Goal: Task Accomplishment & Management: Complete application form

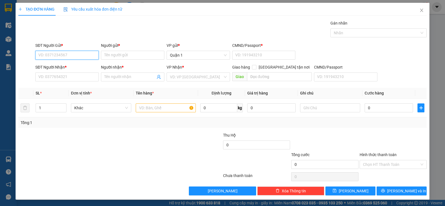
click at [87, 55] on input "SĐT Người Gửi *" at bounding box center [66, 55] width 63 height 9
type input "0786088065"
click at [128, 51] on input "Người gửi *" at bounding box center [132, 55] width 63 height 9
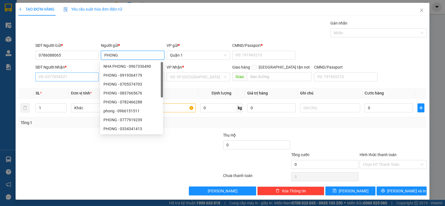
type input "PHONG"
click at [60, 75] on input "SĐT Người Nhận *" at bounding box center [66, 76] width 63 height 9
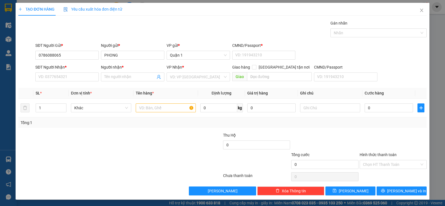
click at [69, 50] on div "SĐT Người Gửi *" at bounding box center [66, 46] width 63 height 8
click at [47, 53] on input "0786088065" at bounding box center [66, 55] width 63 height 9
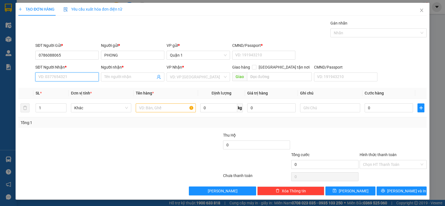
click at [51, 76] on input "SĐT Người Nhận *" at bounding box center [66, 76] width 63 height 9
paste input "0786088065"
type input "0786088065"
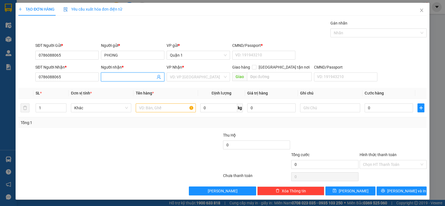
click at [117, 75] on input "Người nhận *" at bounding box center [129, 77] width 51 height 6
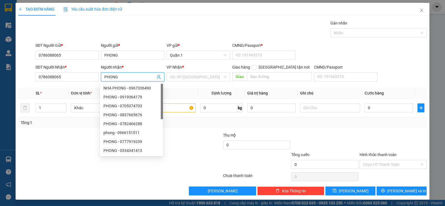
type input "PHONG"
click at [120, 33] on div "Gán nhãn Nhãn" at bounding box center [231, 29] width 394 height 19
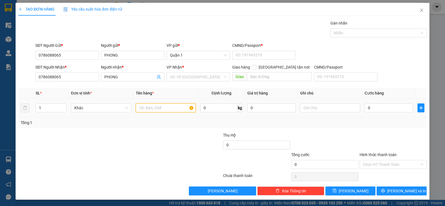
click at [146, 109] on input "text" at bounding box center [166, 107] width 60 height 9
type input "1 TÚI XANH"
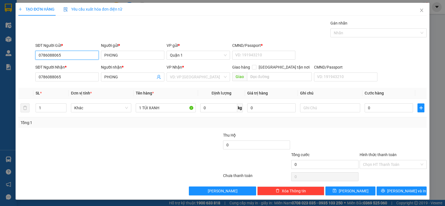
click at [93, 58] on input "0786088065" at bounding box center [66, 55] width 63 height 9
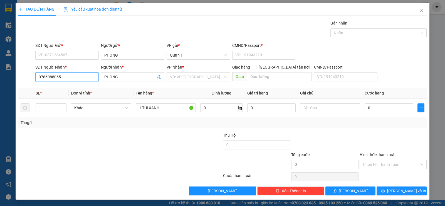
click at [82, 75] on input "0786088065" at bounding box center [66, 76] width 63 height 9
click at [81, 75] on input "0786088065" at bounding box center [66, 76] width 63 height 9
type input "0"
click at [105, 76] on input "PHONG" at bounding box center [129, 77] width 51 height 6
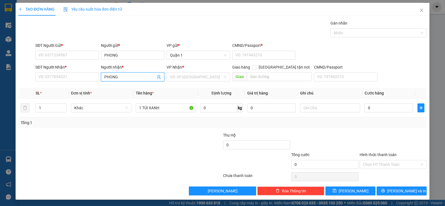
click at [105, 76] on input "PHONG" at bounding box center [129, 77] width 51 height 6
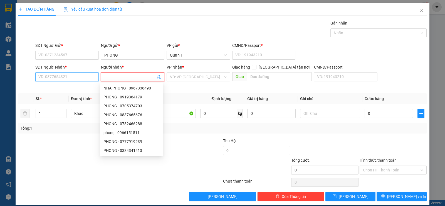
click at [73, 75] on input "SĐT Người Nhận *" at bounding box center [66, 76] width 63 height 9
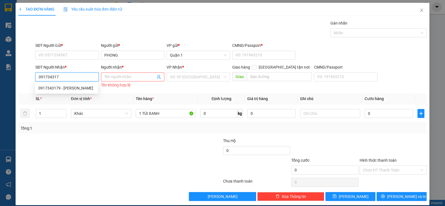
type input "0917343179"
click at [78, 88] on div "0917343179 - [PERSON_NAME]" at bounding box center [66, 88] width 56 height 6
type input "QUỲNH"
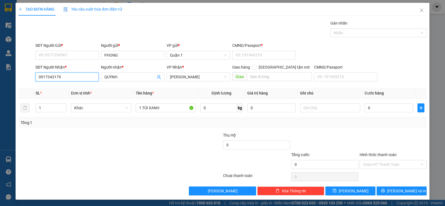
click at [57, 80] on input "0917343179" at bounding box center [66, 76] width 63 height 9
type input "0905156759"
click at [69, 90] on div "0905156759 - BẢO" at bounding box center [66, 88] width 56 height 6
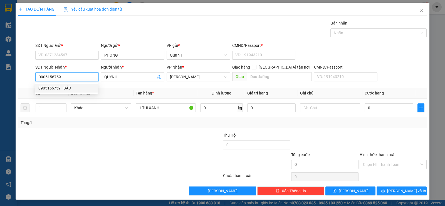
type input "BẢO"
type input "0905156759"
click at [93, 64] on div "SĐT Người Nhận *" at bounding box center [66, 67] width 63 height 6
click at [93, 72] on input "0905156759" at bounding box center [66, 76] width 63 height 9
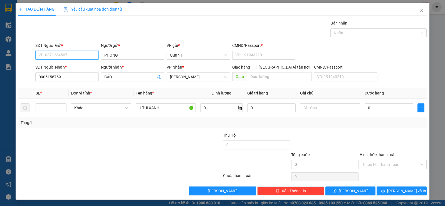
click at [74, 55] on input "SĐT Người Gửi *" at bounding box center [66, 55] width 63 height 9
click at [76, 69] on div "02862696999 - CTY VTD VN" at bounding box center [66, 66] width 56 height 6
type input "02862696999"
type input "CTY VTD VN"
type input "261414977"
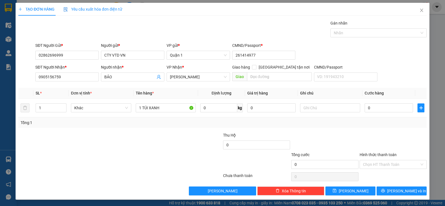
click at [85, 40] on div "Transit Pickup Surcharge Ids Transit Deliver Surcharge Ids Transit Deliver Surc…" at bounding box center [222, 107] width 408 height 175
click at [141, 106] on input "1 TÚI XANH" at bounding box center [166, 107] width 60 height 9
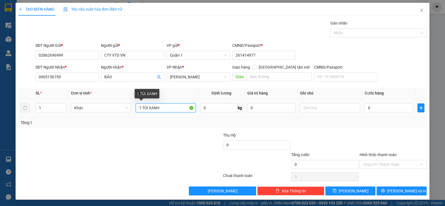
click at [142, 105] on input "1 TÚI XANH" at bounding box center [166, 107] width 60 height 9
click at [142, 104] on input "1 TÚI XANH" at bounding box center [166, 107] width 60 height 9
type input "1 THÙNG VÀNG"
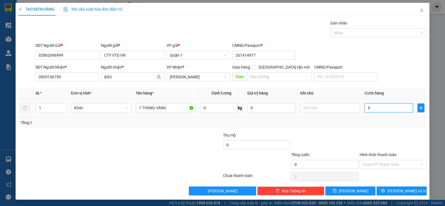
click at [367, 109] on input "0" at bounding box center [389, 107] width 48 height 9
type input "4"
type input "45"
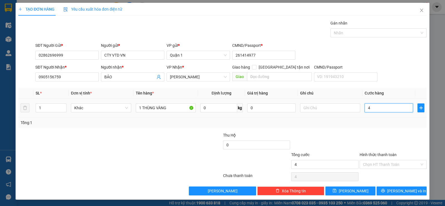
type input "45"
type input "45.000"
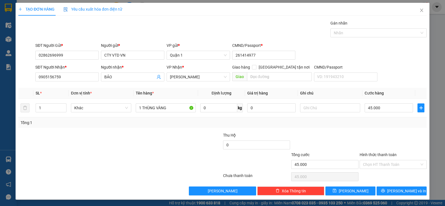
click at [395, 138] on div at bounding box center [393, 141] width 68 height 19
click at [383, 190] on button "[PERSON_NAME] và In" at bounding box center [402, 190] width 50 height 9
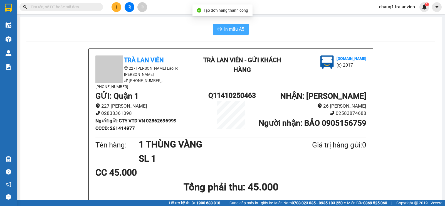
click at [218, 27] on button "In mẫu A5" at bounding box center [231, 29] width 36 height 11
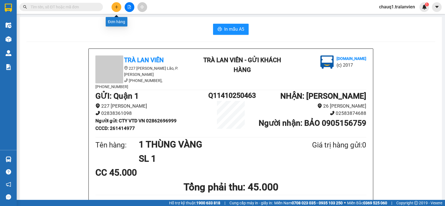
click at [117, 8] on icon "plus" at bounding box center [117, 7] width 4 height 4
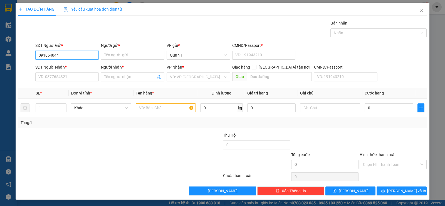
type input "0918540444"
click at [80, 65] on div "0918540444 - [PERSON_NAME]" at bounding box center [66, 66] width 56 height 6
type input "[PERSON_NAME]"
type input "1"
type input "0869168139"
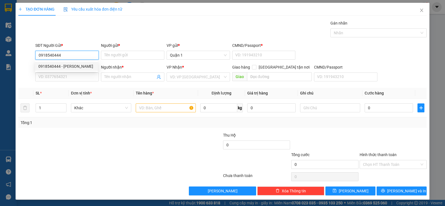
type input "A CẢNH"
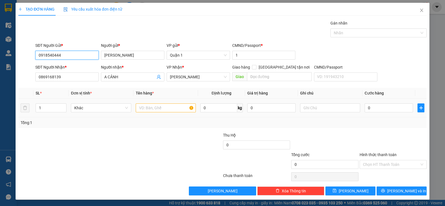
type input "0918540444"
click at [170, 107] on input "text" at bounding box center [166, 107] width 60 height 9
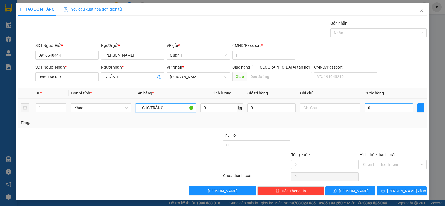
type input "1 CỤC TRẮNG"
click at [372, 111] on input "0" at bounding box center [389, 107] width 48 height 9
type input "3"
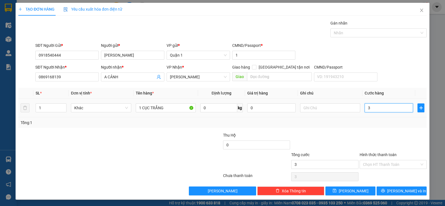
type input "30"
type input "30.000"
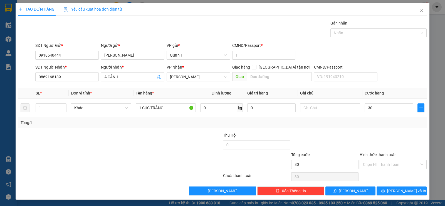
type input "30.000"
click at [390, 135] on div at bounding box center [393, 141] width 68 height 19
click at [397, 189] on span "[PERSON_NAME] và In" at bounding box center [406, 191] width 39 height 6
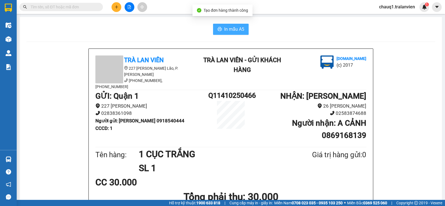
click at [232, 33] on span "In mẫu A5" at bounding box center [234, 29] width 20 height 7
drag, startPoint x: 40, startPoint y: 7, endPoint x: 274, endPoint y: 46, distance: 237.0
click at [40, 6] on input "text" at bounding box center [64, 7] width 66 height 6
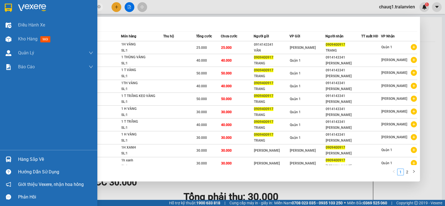
drag, startPoint x: 65, startPoint y: 6, endPoint x: 13, endPoint y: 11, distance: 52.5
click at [13, 11] on section "Kết quả tìm kiếm ( 11 ) Bộ lọc Mã ĐH Trạng thái Món hàng Thu hộ Tổng cước Chưa …" at bounding box center [222, 103] width 445 height 206
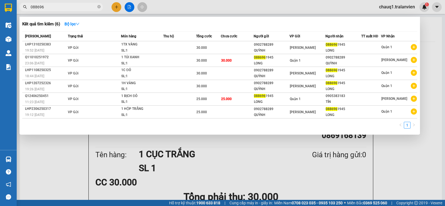
type input "088696"
click at [117, 5] on div at bounding box center [222, 103] width 445 height 206
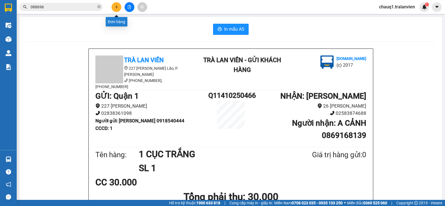
click at [118, 4] on button at bounding box center [117, 7] width 10 height 10
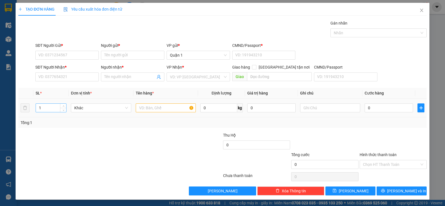
click at [46, 110] on input "1" at bounding box center [51, 108] width 30 height 8
type input "13"
click at [150, 109] on input "text" at bounding box center [166, 107] width 60 height 9
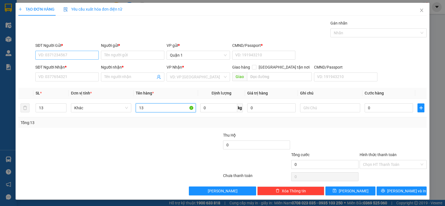
type input "13"
click at [76, 55] on input "SĐT Người Gửi *" at bounding box center [66, 55] width 63 height 9
click at [73, 65] on div "0947775033 - HẢI" at bounding box center [66, 66] width 56 height 6
type input "0947775033"
type input "HẢI"
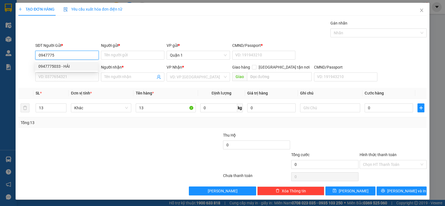
type input "1"
type input "0905543445"
type input "ĐẠT"
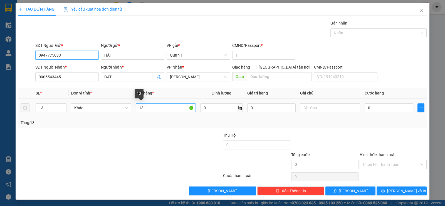
type input "0947775033"
click at [170, 107] on input "13" at bounding box center [166, 107] width 60 height 9
type input "13 T RƯỢU"
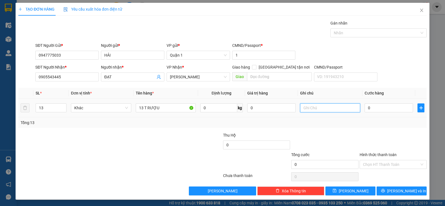
click at [329, 109] on input "text" at bounding box center [330, 107] width 60 height 9
type input "KO BAO BỂ"
click at [376, 108] on input "0" at bounding box center [389, 107] width 48 height 9
type input "5"
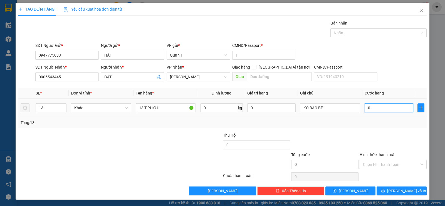
type input "5"
type input "58"
type input "585"
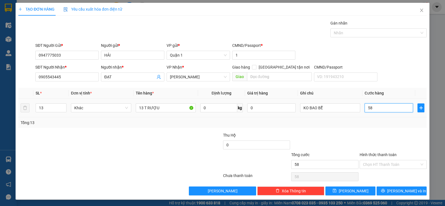
type input "585"
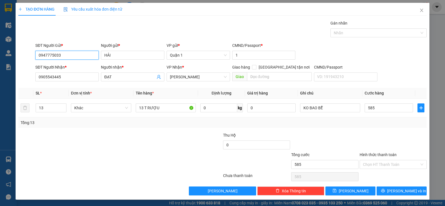
type input "585.000"
drag, startPoint x: 81, startPoint y: 57, endPoint x: 0, endPoint y: 57, distance: 81.3
click at [0, 57] on div "TẠO ĐƠN HÀNG Yêu cầu xuất hóa đơn điện tử Transit Pickup Surcharge Ids Transit …" at bounding box center [222, 103] width 445 height 206
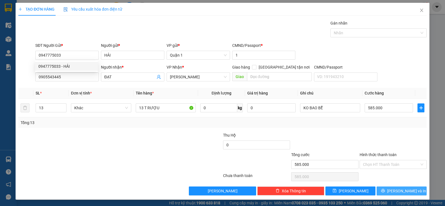
click at [407, 193] on span "[PERSON_NAME] và In" at bounding box center [406, 191] width 39 height 6
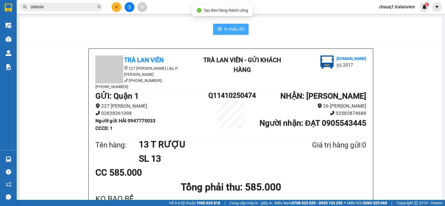
click at [225, 27] on span "In mẫu A5" at bounding box center [234, 29] width 20 height 7
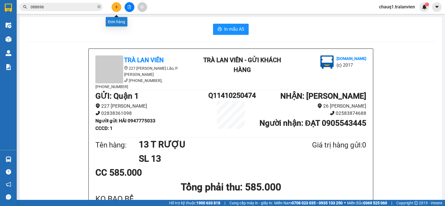
click at [113, 7] on button at bounding box center [117, 7] width 10 height 10
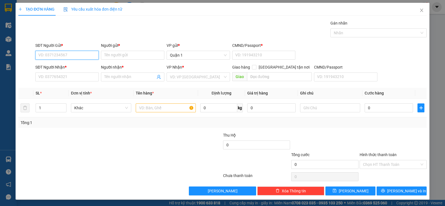
click at [56, 55] on input "SĐT Người Gửi *" at bounding box center [66, 55] width 63 height 9
paste input "0947775033"
type input "0947775033"
click at [59, 66] on div "0947775033 - HẢI" at bounding box center [66, 66] width 56 height 6
type input "HẢI"
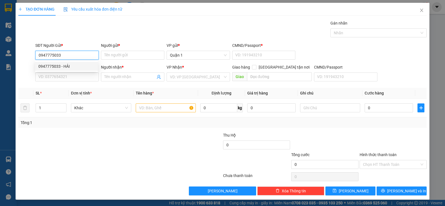
type input "1"
type input "0905543445"
type input "ĐẠT"
type input "0947775033"
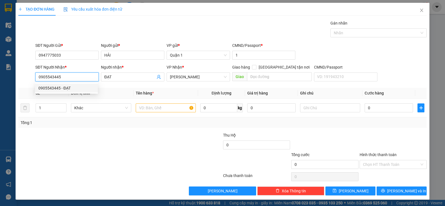
drag, startPoint x: 70, startPoint y: 76, endPoint x: 4, endPoint y: 75, distance: 66.0
click at [4, 75] on div "TẠO ĐƠN HÀNG Yêu cầu xuất hóa đơn điện tử Transit Pickup Surcharge Ids Transit …" at bounding box center [222, 103] width 445 height 206
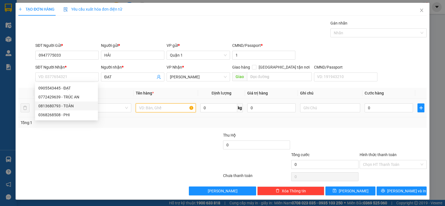
click at [153, 105] on input "text" at bounding box center [166, 107] width 60 height 9
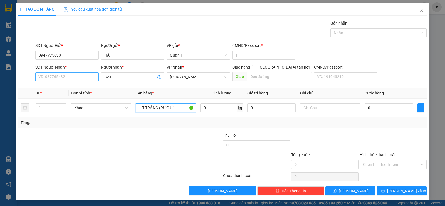
type input "1 T TRẮNG (RƯỢU )"
click at [66, 77] on input "SĐT Người Nhận *" at bounding box center [66, 76] width 63 height 9
type input "09"
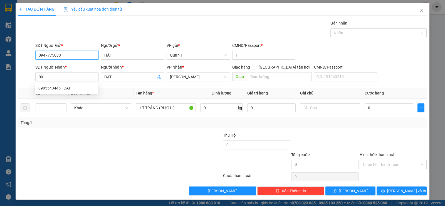
drag, startPoint x: 69, startPoint y: 55, endPoint x: 0, endPoint y: 66, distance: 70.2
click at [0, 66] on div "TẠO ĐƠN HÀNG Yêu cầu xuất hóa đơn điện tử Transit Pickup Surcharge Ids Transit …" at bounding box center [222, 103] width 445 height 206
click at [51, 67] on div "0925058591 - ANH" at bounding box center [66, 66] width 56 height 6
type input "0925058591"
type input "ANH"
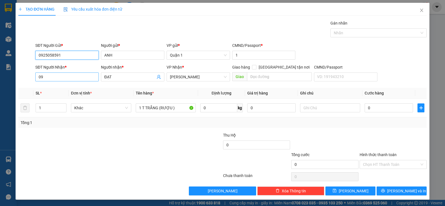
type input "0925058591"
click at [55, 77] on input "09" at bounding box center [66, 76] width 63 height 9
drag, startPoint x: 55, startPoint y: 77, endPoint x: 36, endPoint y: 77, distance: 19.2
click at [36, 77] on input "09" at bounding box center [66, 76] width 63 height 9
type input "0794561988"
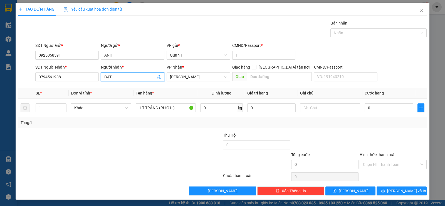
click at [133, 76] on input "ĐẠT" at bounding box center [129, 77] width 51 height 6
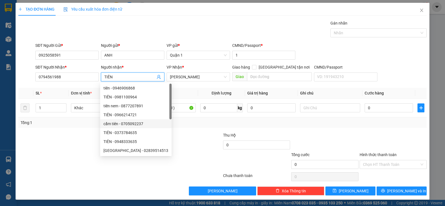
type input "TIÊN"
click at [202, 151] on div at bounding box center [188, 160] width 68 height 19
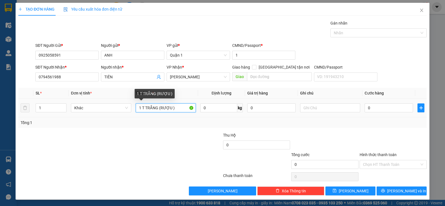
click at [142, 107] on input "1 T TRẮNG (RƯỢU )" at bounding box center [166, 107] width 60 height 9
type input "1 KIỆN TRẮNG (RƯỢU )"
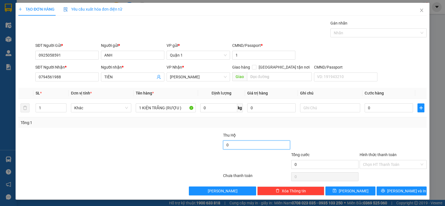
click at [239, 142] on input "0" at bounding box center [256, 144] width 67 height 9
type input "2.560.000"
click at [308, 104] on input "text" at bounding box center [330, 107] width 60 height 9
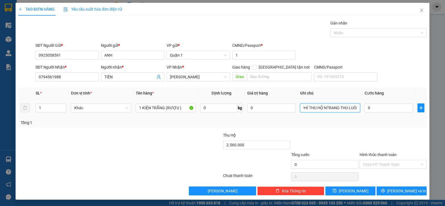
scroll to position [0, 5]
type input "PHÍ THU HỘ NTRANG THU LUÔN"
click at [373, 111] on input "0" at bounding box center [389, 107] width 48 height 9
type input "6"
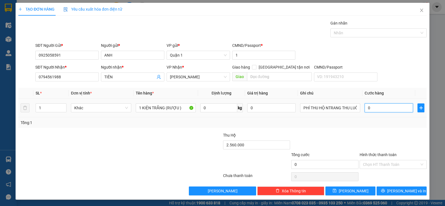
type input "6"
type input "60"
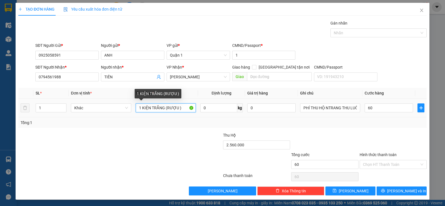
type input "60.000"
click at [183, 104] on input "1 KIỆN TRẮNG (RƯỢU )" at bounding box center [166, 107] width 60 height 9
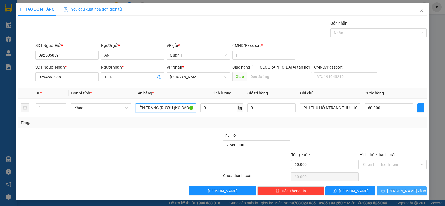
type input "1 KIỆN TRẮNG (RƯỢU )KO BAO BỂ"
click at [391, 192] on button "[PERSON_NAME] và In" at bounding box center [402, 190] width 50 height 9
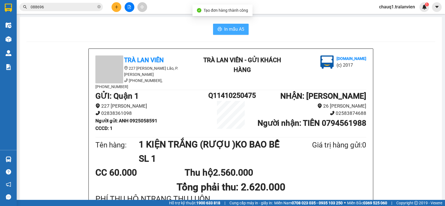
click at [218, 28] on icon "printer" at bounding box center [220, 29] width 4 height 4
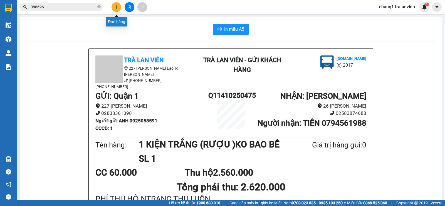
click at [119, 7] on button at bounding box center [117, 7] width 10 height 10
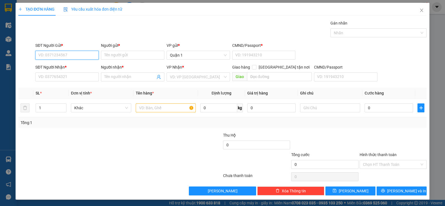
click at [76, 57] on input "SĐT Người Gửi *" at bounding box center [66, 55] width 63 height 9
type input "0905978292"
click at [81, 66] on div "0905978292 - DUNG" at bounding box center [66, 66] width 56 height 6
type input "DUNG"
type input "1"
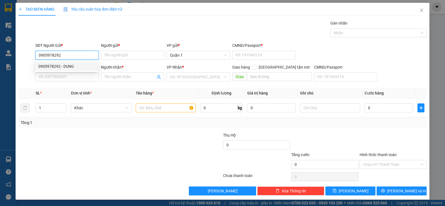
type input "0905325478"
type input "PHƯƠNG"
type input "0905978292"
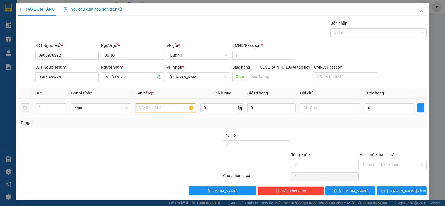
click at [146, 109] on input "text" at bounding box center [166, 107] width 60 height 9
type input "1 TX TRẮNG"
click at [373, 109] on input "0" at bounding box center [389, 107] width 48 height 9
type input "3"
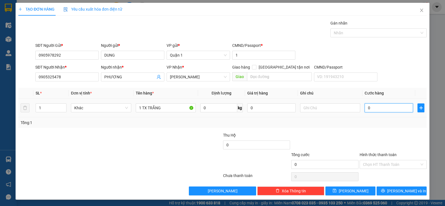
type input "3"
type input "35"
type input "35.000"
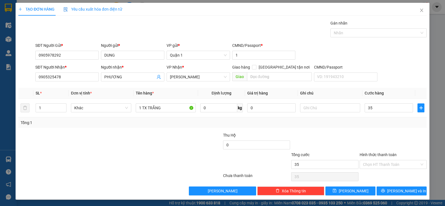
type input "35.000"
click at [361, 127] on div "Tổng: 1" at bounding box center [222, 122] width 408 height 11
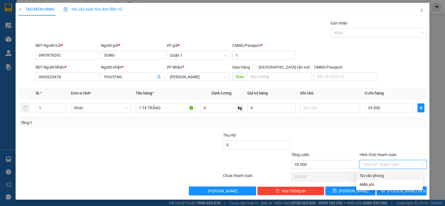
click at [393, 161] on input "Hình thức thanh toán" at bounding box center [391, 164] width 56 height 8
click at [392, 172] on div "Tại văn phòng" at bounding box center [390, 175] width 60 height 6
type input "0"
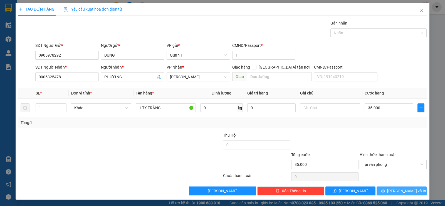
click at [396, 189] on span "[PERSON_NAME] và In" at bounding box center [406, 191] width 39 height 6
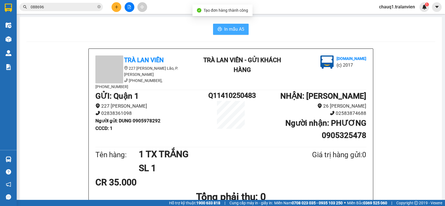
click at [235, 31] on span "In mẫu A5" at bounding box center [234, 29] width 20 height 7
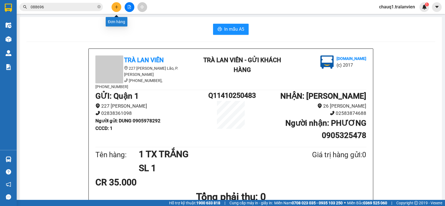
click at [119, 5] on button at bounding box center [117, 7] width 10 height 10
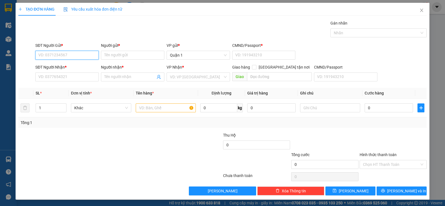
click at [93, 56] on input "SĐT Người Gửi *" at bounding box center [66, 55] width 63 height 9
click at [84, 77] on div "0937009003 - NAM" at bounding box center [66, 75] width 56 height 6
type input "0937009003"
type input "NAM"
type input "080081014192"
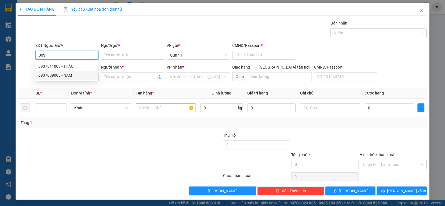
type input "0935073086"
type input "NƯƠNG"
checkbox input "true"
type input "12 [PERSON_NAME]"
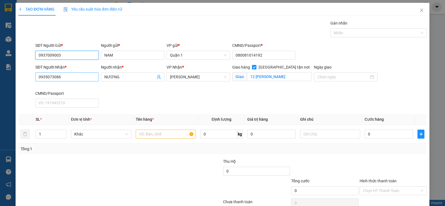
type input "0937009003"
click at [72, 75] on input "0935073086" at bounding box center [66, 76] width 63 height 9
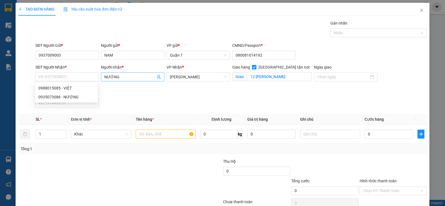
click at [117, 78] on input "NƯƠNG" at bounding box center [129, 77] width 51 height 6
click at [117, 77] on input "NƯƠNG" at bounding box center [129, 77] width 51 height 6
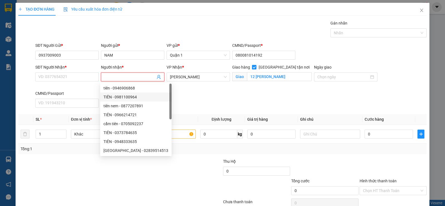
click at [79, 88] on div "SĐT Người Nhận * VD: 0377654321" at bounding box center [67, 77] width 66 height 26
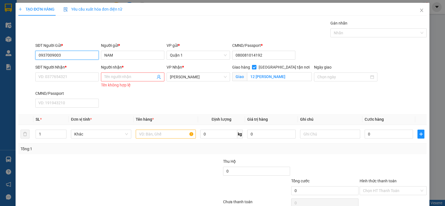
click at [83, 53] on input "0937009003" at bounding box center [66, 55] width 63 height 9
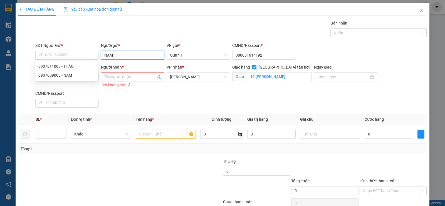
click at [121, 54] on input "NAM" at bounding box center [132, 55] width 63 height 9
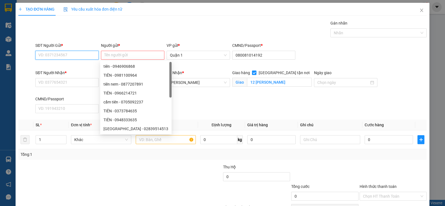
click at [67, 56] on input "SĐT Người Gửi *" at bounding box center [66, 55] width 63 height 9
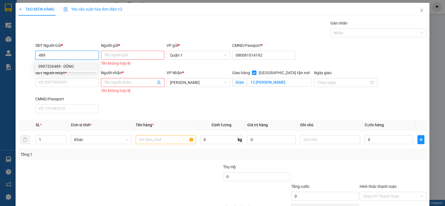
click at [55, 53] on input "489" at bounding box center [66, 55] width 63 height 9
type input "0965047489"
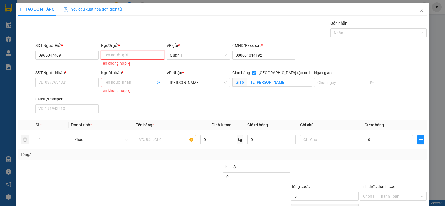
click at [124, 54] on input "Người gửi *" at bounding box center [132, 55] width 63 height 9
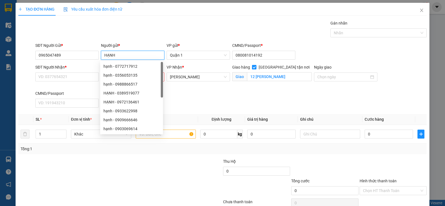
type input "HẠNH"
click at [113, 40] on div "Transit Pickup Surcharge Ids Transit Deliver Surcharge Ids Transit Deliver Surc…" at bounding box center [222, 120] width 408 height 201
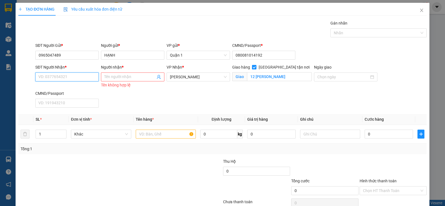
click at [68, 77] on input "SĐT Người Nhận *" at bounding box center [66, 76] width 63 height 9
click at [63, 49] on div "SĐT Người Gửi *" at bounding box center [66, 46] width 63 height 8
click at [68, 53] on input "0965047489" at bounding box center [66, 55] width 63 height 9
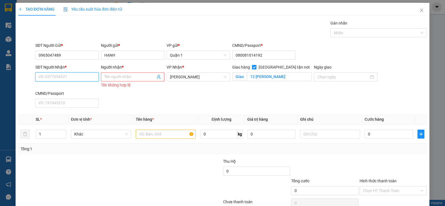
click at [63, 75] on input "SĐT Người Nhận *" at bounding box center [66, 76] width 63 height 9
paste input "0965047489"
type input "0965047489"
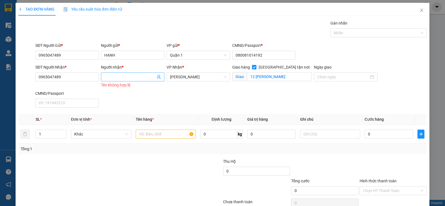
click at [117, 77] on input "Người nhận *" at bounding box center [129, 77] width 51 height 6
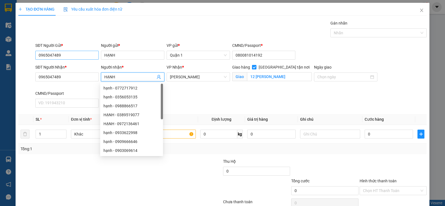
type input "HẠNH"
click at [78, 56] on input "0965047489" at bounding box center [66, 55] width 63 height 9
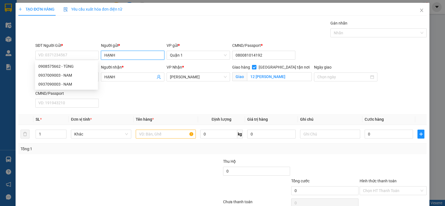
click at [110, 55] on input "HẠNH" at bounding box center [132, 55] width 63 height 9
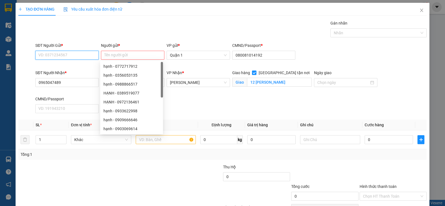
click at [75, 56] on input "SĐT Người Gửi *" at bounding box center [66, 55] width 63 height 9
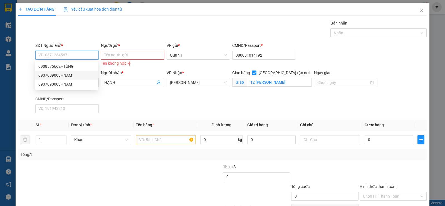
click at [56, 75] on div "0937009003 - NAM" at bounding box center [66, 75] width 56 height 6
type input "0937009003"
type input "NAM"
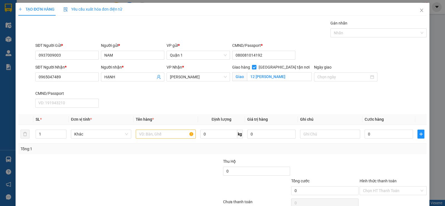
click at [114, 32] on div "Gán nhãn Nhãn" at bounding box center [231, 29] width 394 height 19
click at [286, 78] on input "12 [PERSON_NAME]" at bounding box center [279, 76] width 65 height 9
type input "88 [PERSON_NAME]"
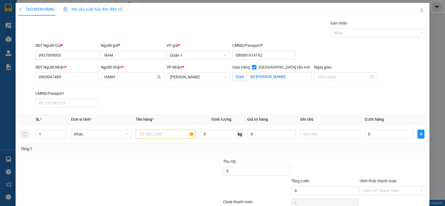
click at [306, 51] on div "SĐT Người Gửi * 0937009003 Người gửi * NAM VP gửi * Quận 1 CMND/Passport * 0800…" at bounding box center [231, 51] width 394 height 19
click at [142, 133] on input "text" at bounding box center [166, 133] width 60 height 9
type input "1 THÙNG GIẤY"
click at [63, 74] on input "0965047489" at bounding box center [66, 76] width 63 height 9
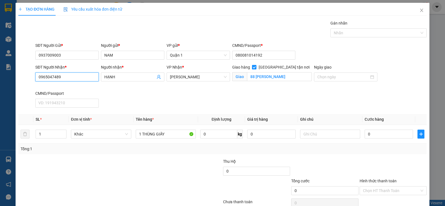
click at [63, 74] on input "0965047489" at bounding box center [66, 76] width 63 height 9
click at [370, 133] on input "0" at bounding box center [389, 133] width 48 height 9
type input "1"
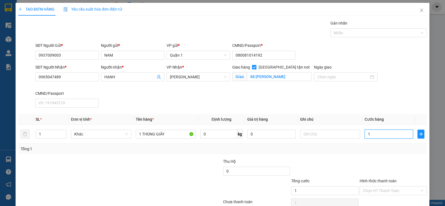
type input "10"
type input "100"
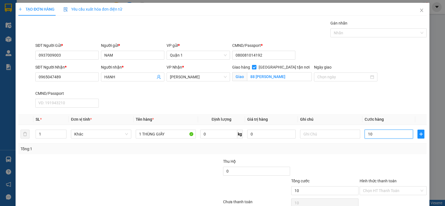
type input "100"
type input "100.000"
click at [310, 155] on div "Transit Pickup Surcharge Ids Transit Deliver Surcharge Ids Transit Deliver Surc…" at bounding box center [222, 120] width 408 height 201
click at [374, 186] on input "Hình thức thanh toán" at bounding box center [391, 190] width 56 height 8
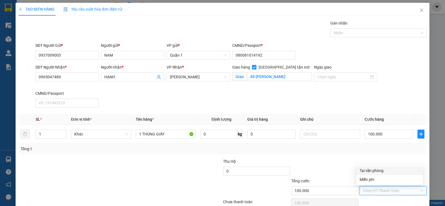
click at [372, 169] on div "Tại văn phòng" at bounding box center [390, 170] width 60 height 6
type input "0"
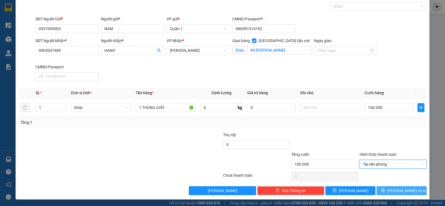
click at [387, 189] on button "[PERSON_NAME] và In" at bounding box center [402, 190] width 50 height 9
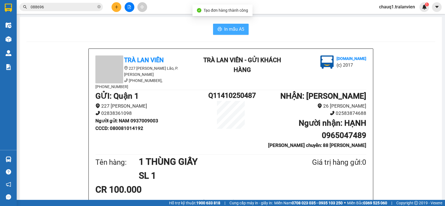
click at [220, 29] on button "In mẫu A5" at bounding box center [231, 29] width 36 height 11
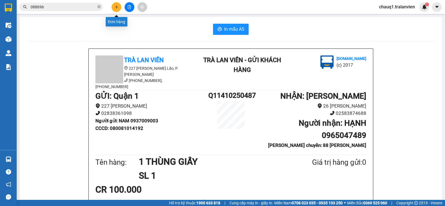
click at [115, 5] on icon "plus" at bounding box center [117, 7] width 4 height 4
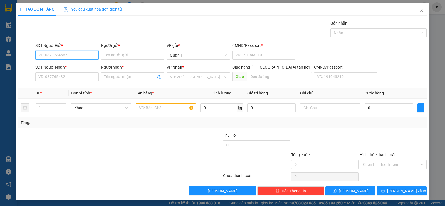
click at [68, 57] on input "SĐT Người Gửi *" at bounding box center [66, 55] width 63 height 9
type input "0903078099"
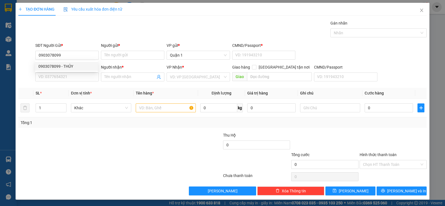
click at [75, 61] on div "0903078099 0903078099 - THỦY" at bounding box center [66, 66] width 63 height 11
click at [77, 65] on div "SĐT Người Nhận *" at bounding box center [66, 67] width 63 height 6
click at [77, 72] on input "SĐT Người Nhận *" at bounding box center [66, 76] width 63 height 9
click at [67, 79] on input "SĐT Người Nhận *" at bounding box center [66, 76] width 63 height 9
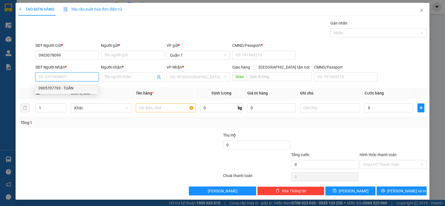
click at [65, 90] on div "0905707793 - TUẤN" at bounding box center [66, 88] width 56 height 6
type input "0905707793"
type input "TUẤN"
click at [70, 78] on input "0905707793" at bounding box center [66, 76] width 63 height 9
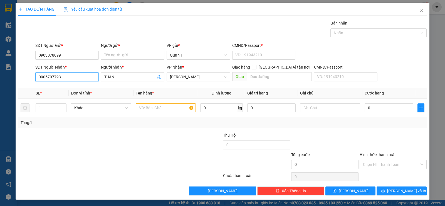
click at [70, 78] on input "0905707793" at bounding box center [66, 76] width 63 height 9
click at [155, 109] on input "text" at bounding box center [166, 107] width 60 height 9
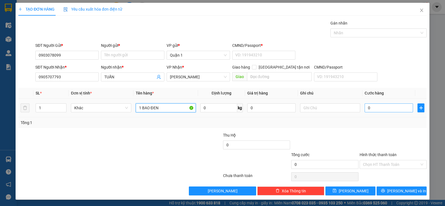
type input "1 BAO ĐEN"
click at [371, 107] on input "0" at bounding box center [389, 107] width 48 height 9
type input "4"
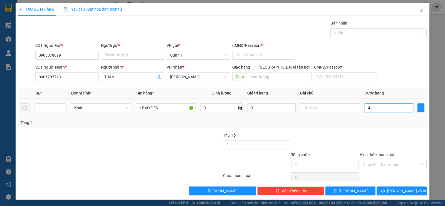
type input "40"
type input "40.000"
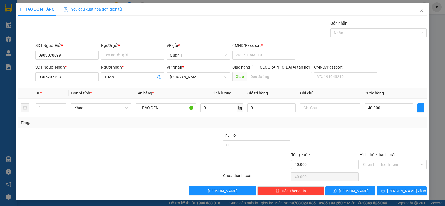
click at [359, 136] on div at bounding box center [393, 141] width 68 height 19
click at [384, 164] on input "Hình thức thanh toán" at bounding box center [391, 164] width 56 height 8
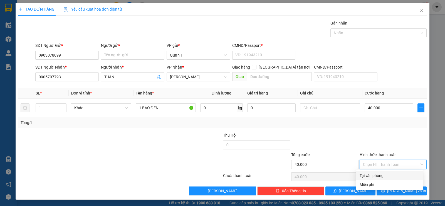
click at [385, 174] on div "Tại văn phòng" at bounding box center [390, 175] width 60 height 6
type input "0"
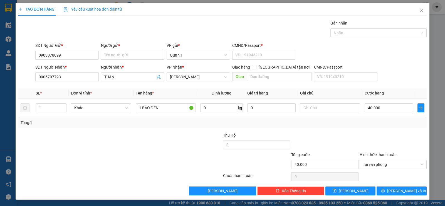
click at [333, 144] on div at bounding box center [325, 141] width 68 height 19
click at [377, 186] on button "[PERSON_NAME] và In" at bounding box center [402, 190] width 50 height 9
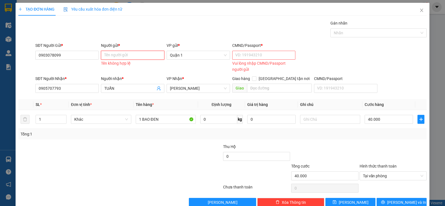
click at [143, 55] on input "Người gửi *" at bounding box center [132, 55] width 63 height 9
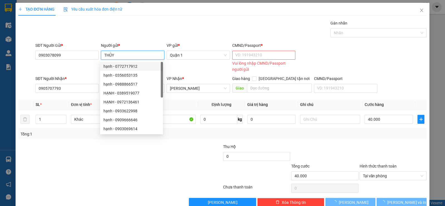
type input "THỦY"
click at [114, 30] on div "Gán nhãn Nhãn" at bounding box center [231, 29] width 394 height 19
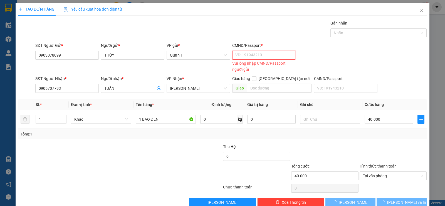
click at [237, 52] on input "CMND/Passport *" at bounding box center [263, 55] width 63 height 9
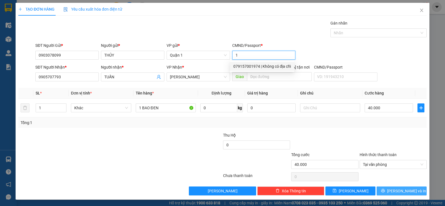
type input "1"
click at [385, 189] on icon "printer" at bounding box center [383, 191] width 4 height 4
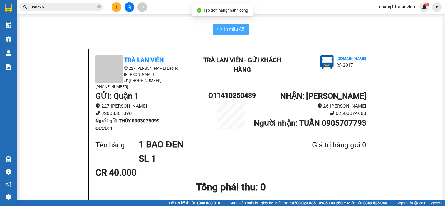
click at [225, 26] on span "In mẫu A5" at bounding box center [234, 29] width 20 height 7
click at [232, 28] on span "In mẫu A5" at bounding box center [234, 29] width 20 height 7
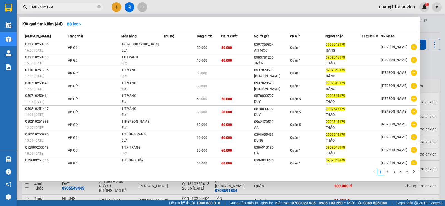
click at [77, 7] on input "0902545179" at bounding box center [64, 7] width 66 height 6
click at [77, 6] on input "0902545179" at bounding box center [64, 7] width 66 height 6
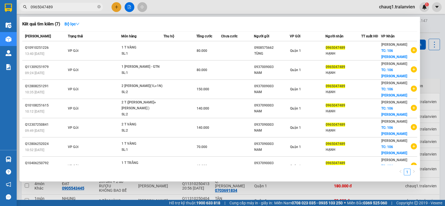
click at [58, 7] on input "0965047489" at bounding box center [64, 7] width 66 height 6
paste input "05707793"
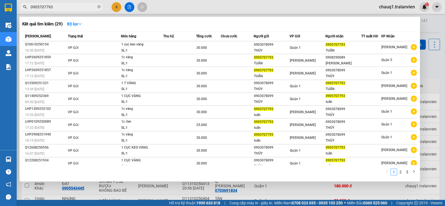
type input "0905707793"
